Goal: Information Seeking & Learning: Learn about a topic

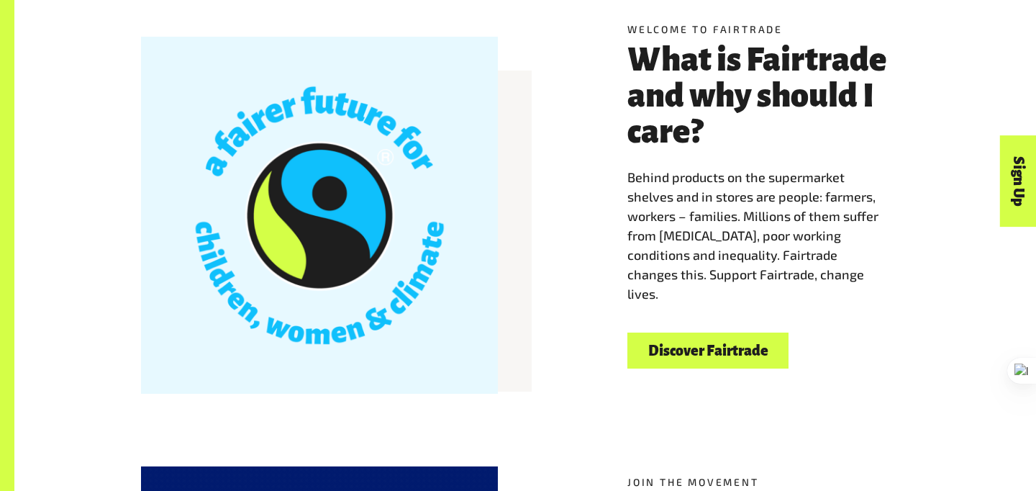
scroll to position [420, 0]
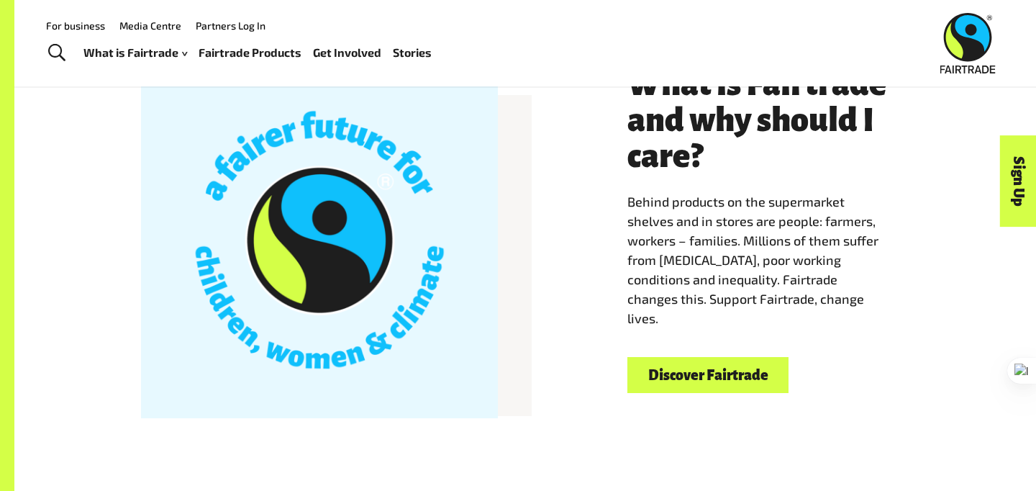
click at [674, 378] on link "Discover Fairtrade" at bounding box center [708, 375] width 161 height 37
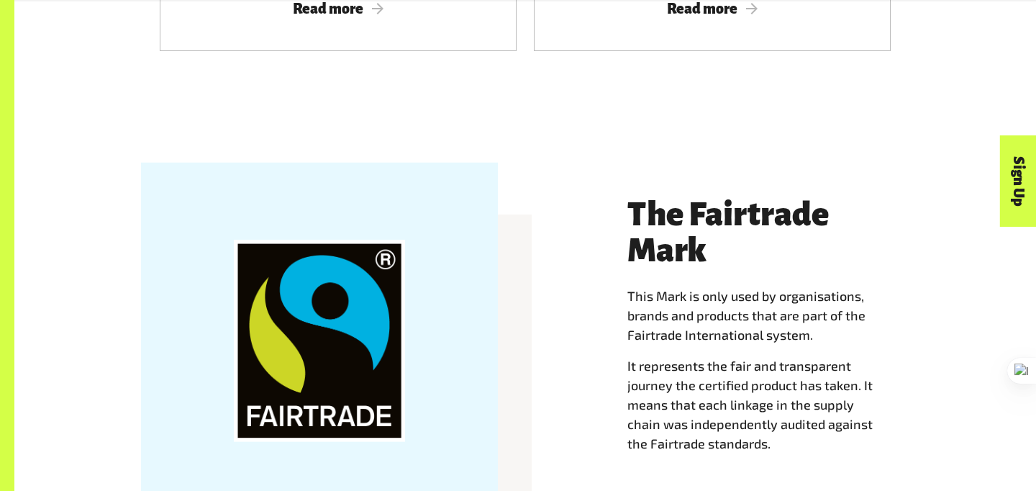
scroll to position [1329, 0]
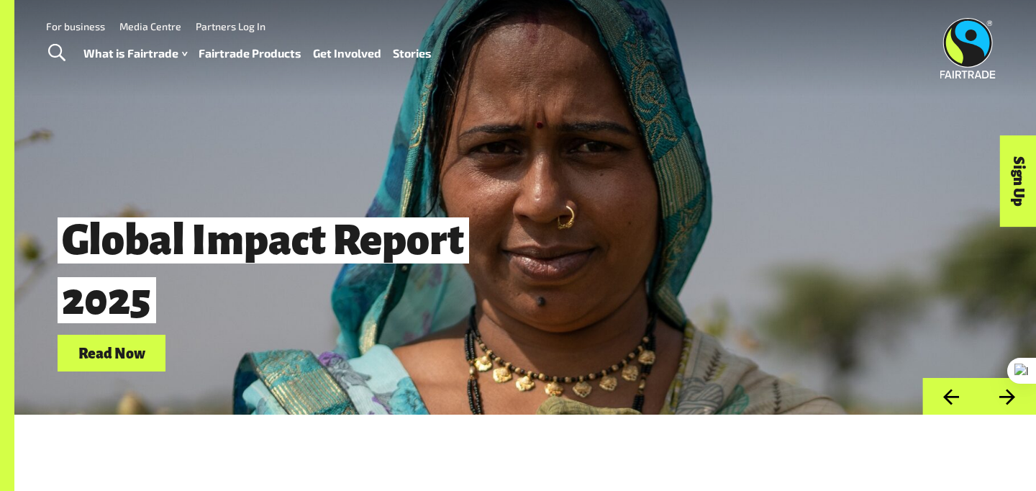
click at [242, 59] on link "Fairtrade Products" at bounding box center [250, 53] width 103 height 21
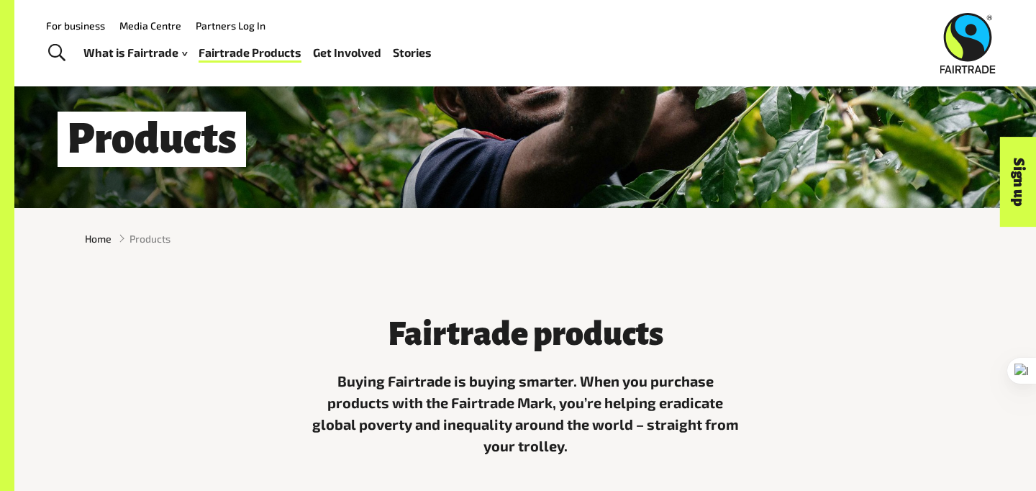
scroll to position [252, 0]
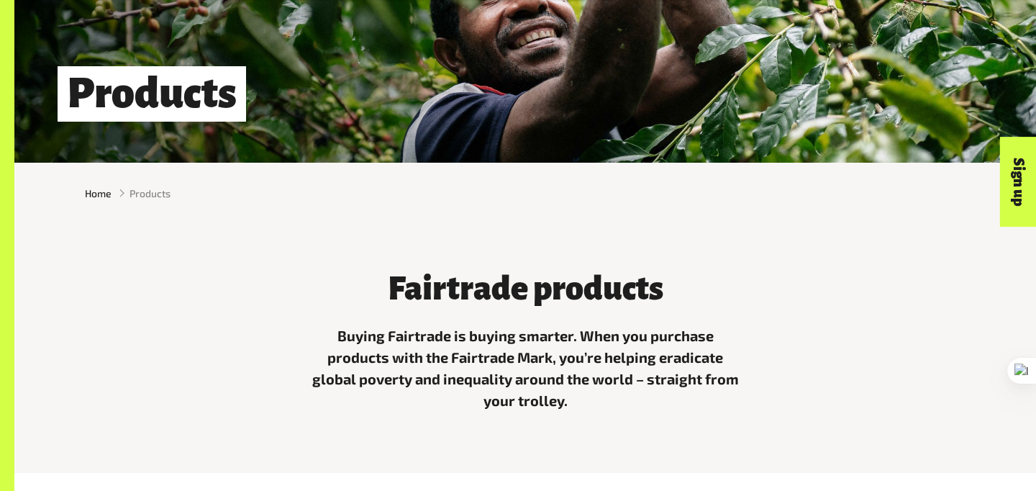
click at [540, 359] on p "Buying Fairtrade is buying smarter. When you purchase products with the Fairtra…" at bounding box center [525, 368] width 432 height 86
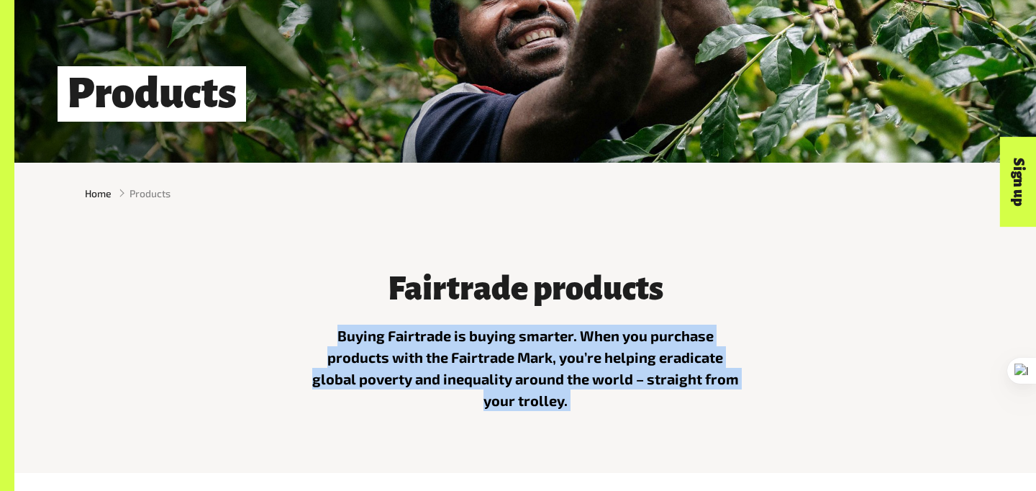
click at [540, 359] on p "Buying Fairtrade is buying smarter. When you purchase products with the Fairtra…" at bounding box center [525, 368] width 432 height 86
copy main "Buying Fairtrade is buying smarter. When you purchase products with the Fairtra…"
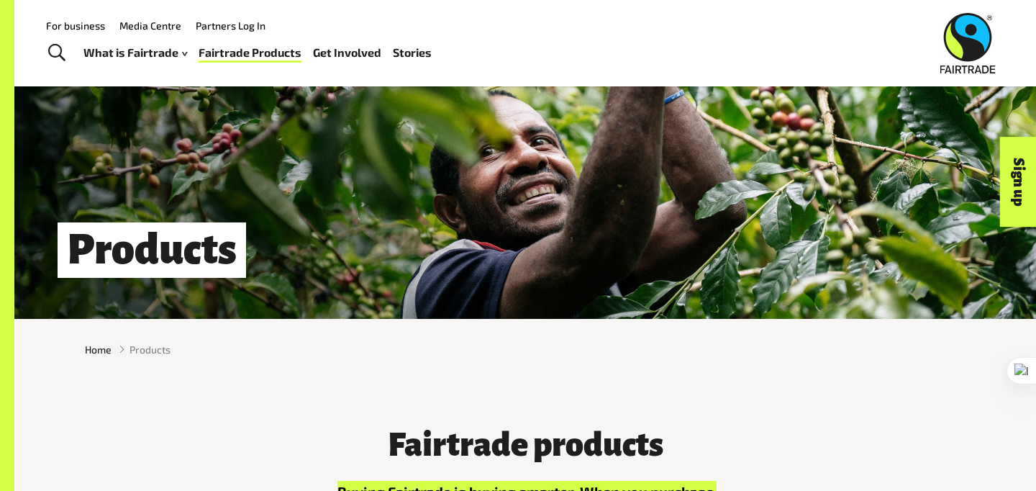
scroll to position [0, 0]
